Goal: Find specific page/section: Find specific page/section

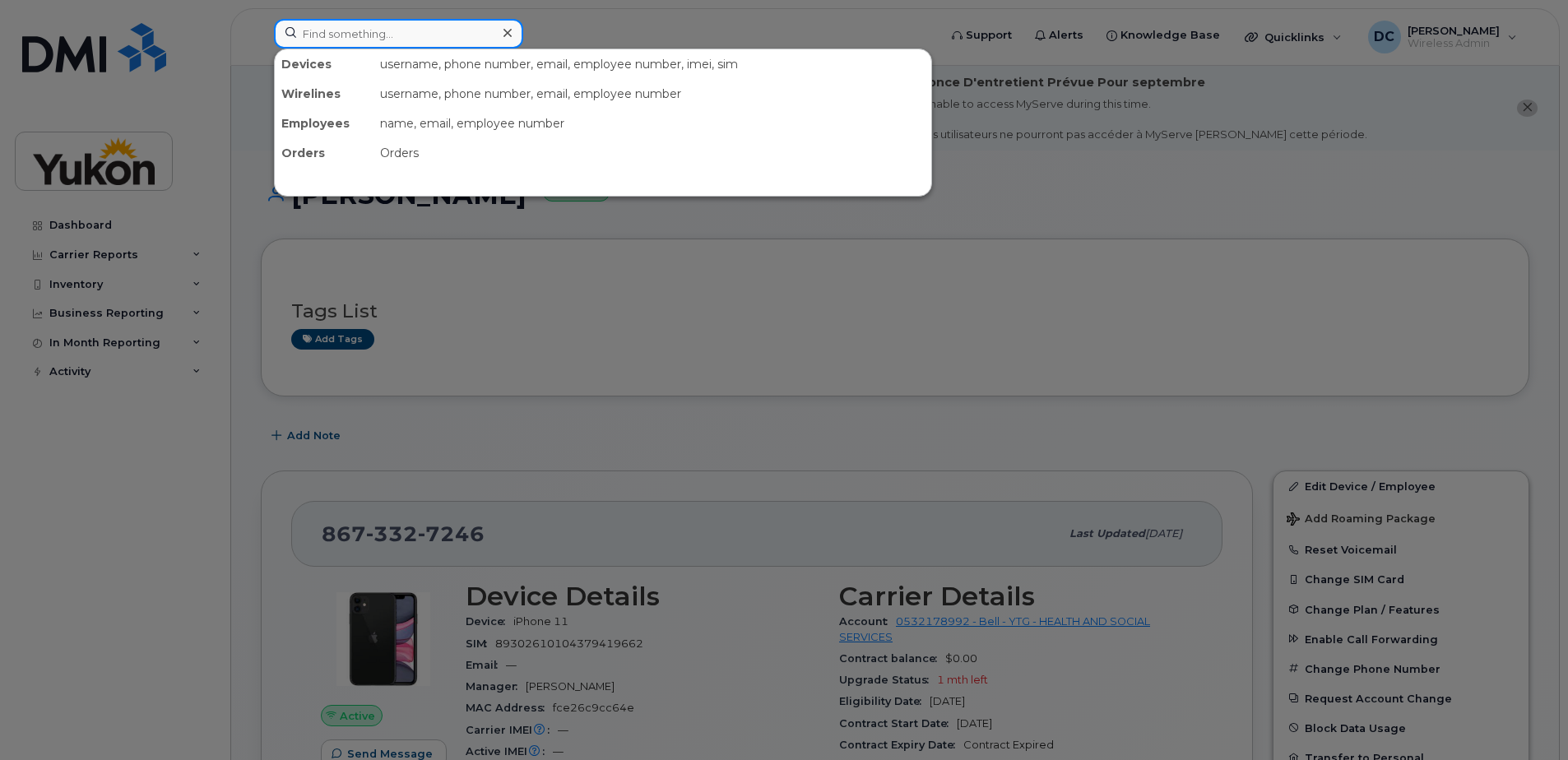
click at [394, 38] on input at bounding box center [398, 33] width 249 height 30
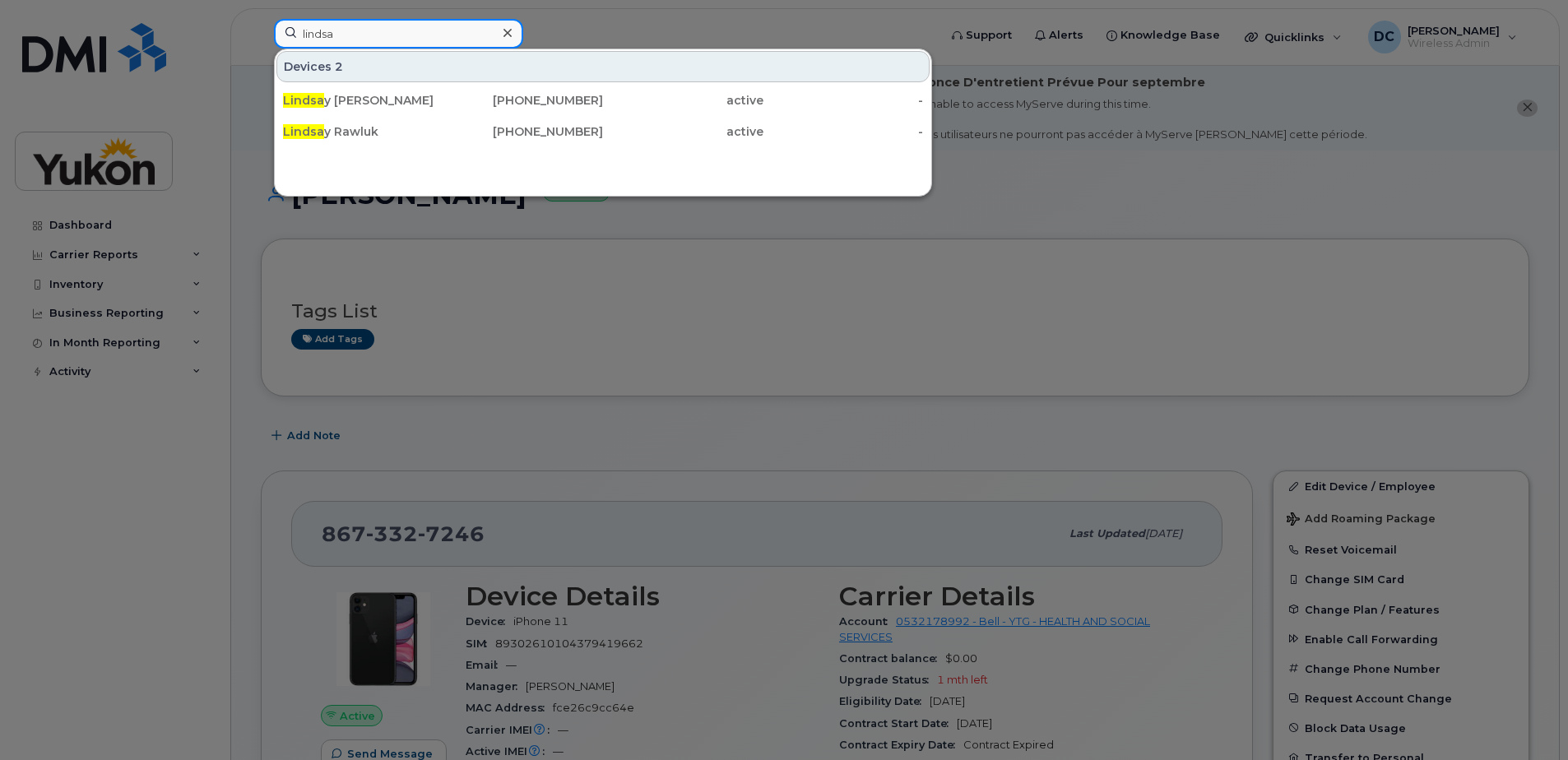
type input "lindsa"
click at [511, 190] on div "Devices 2 Lindsa y Raftis 867-332-0344 active - Lindsa y Rawluk 867-332-4469 ac…" at bounding box center [602, 122] width 658 height 149
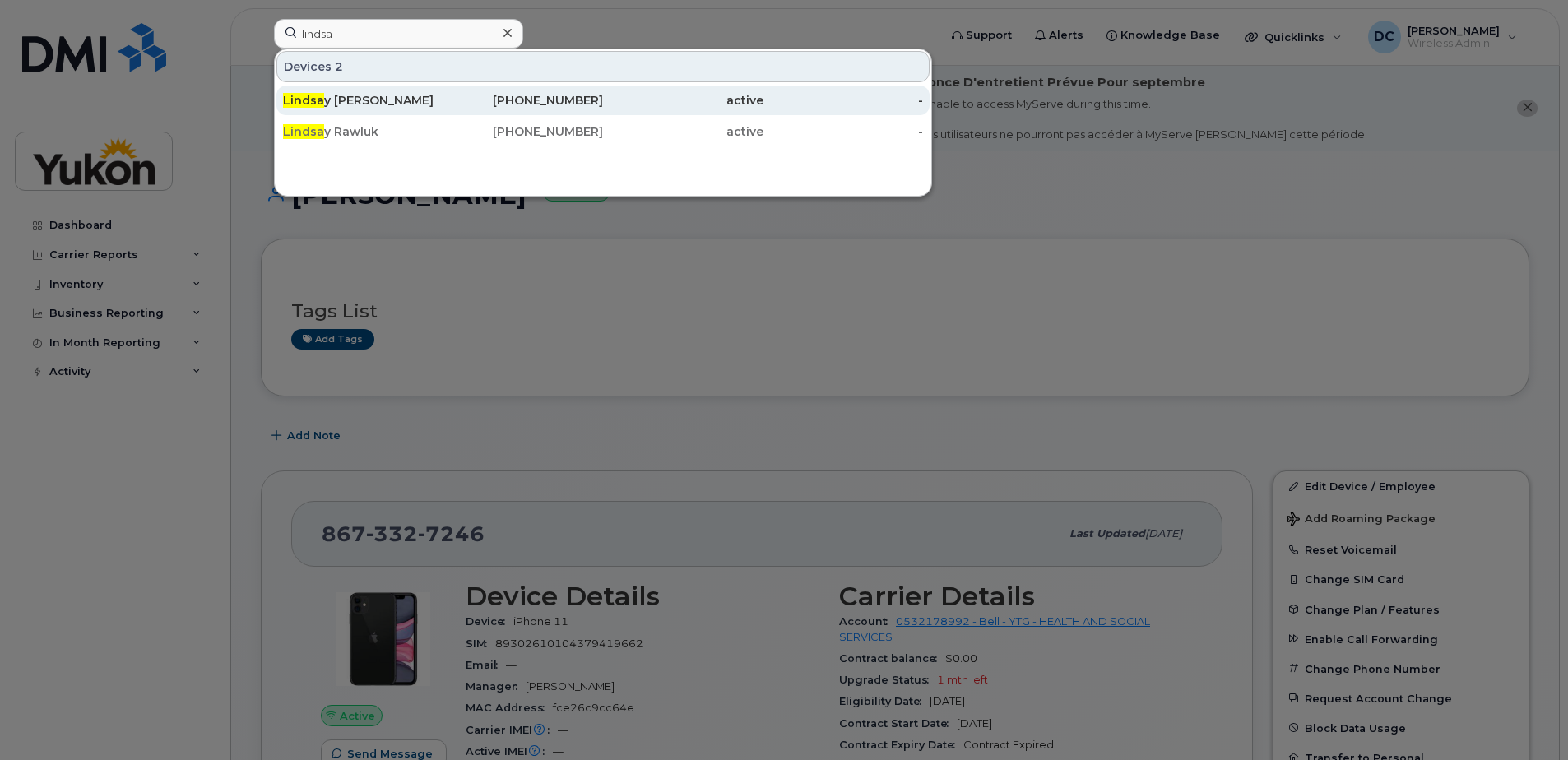
click at [408, 99] on div "Lindsa y Raftis" at bounding box center [363, 100] width 160 height 16
